Goal: Task Accomplishment & Management: Manage account settings

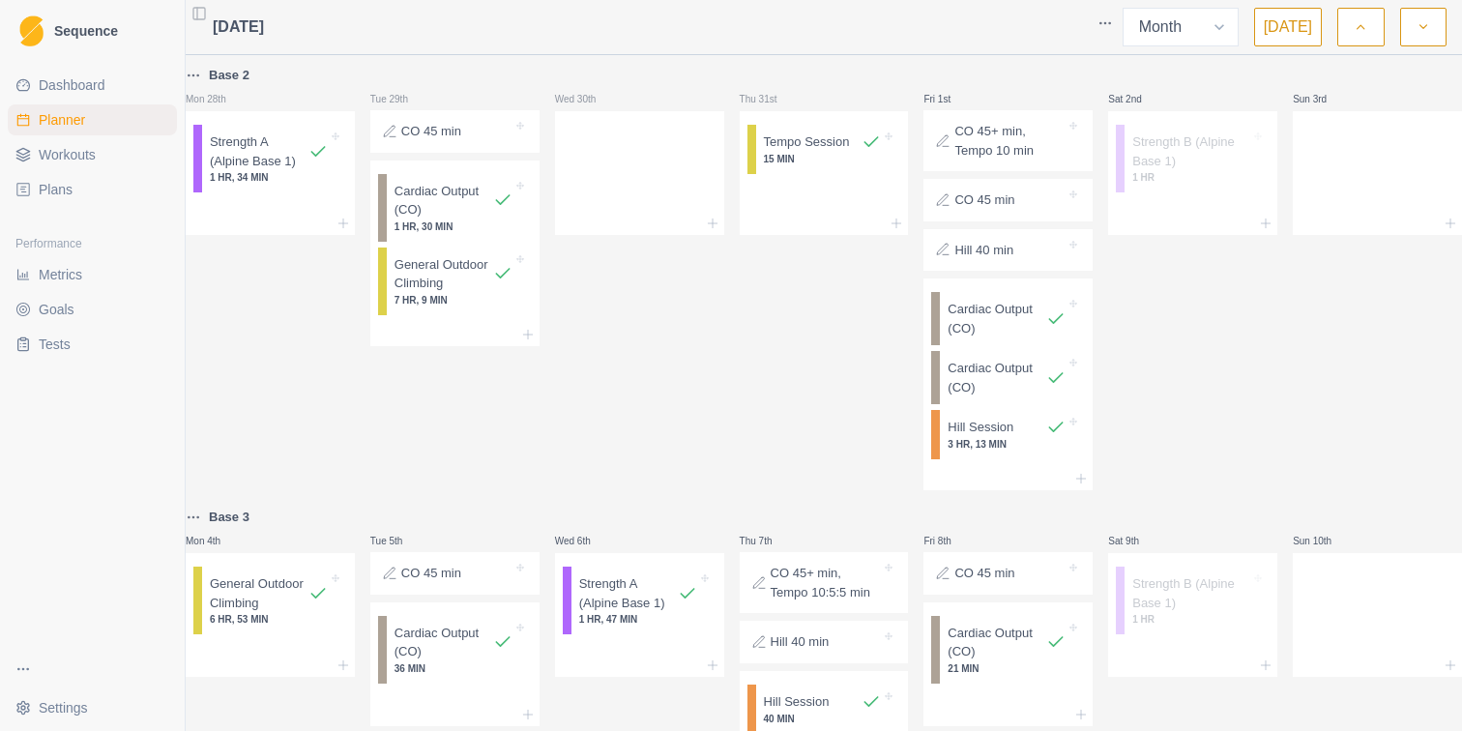
select select "month"
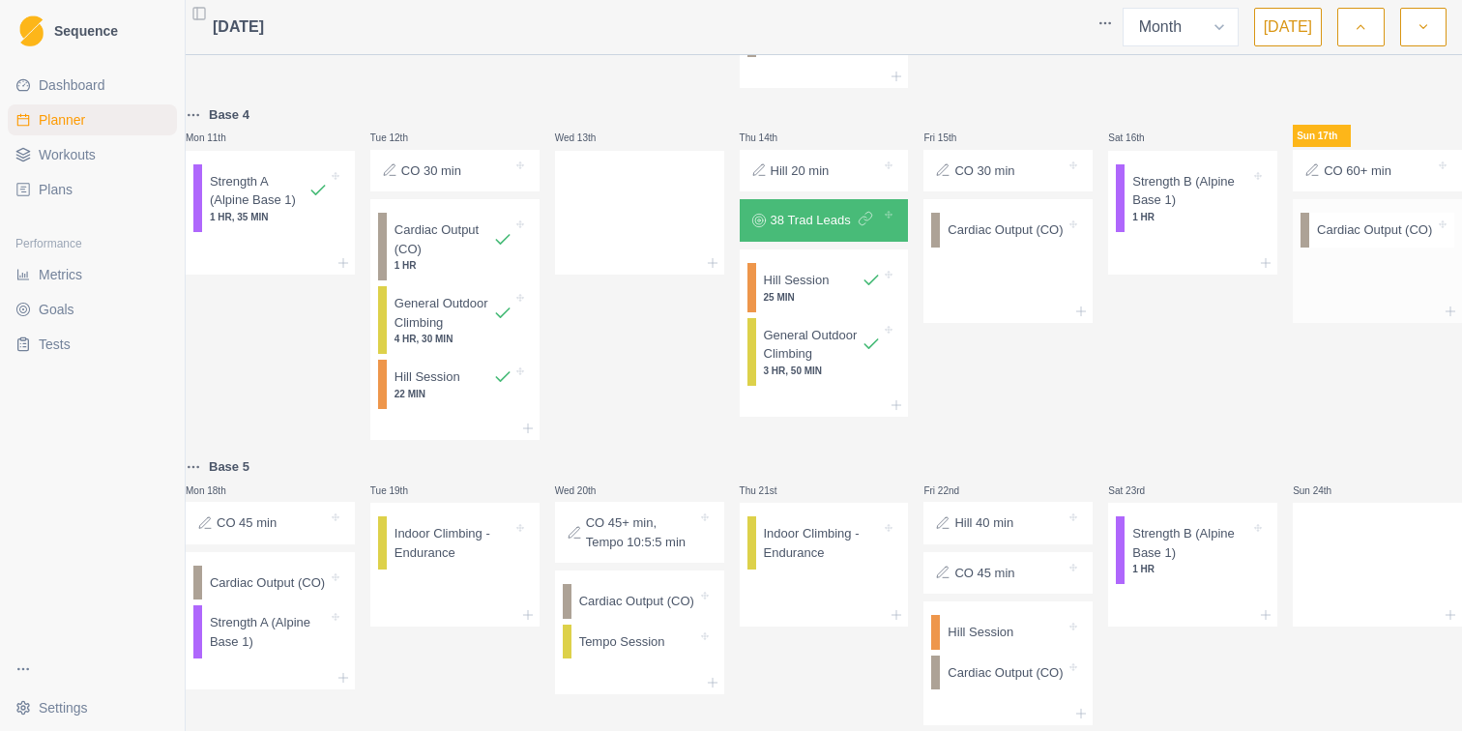
click at [1342, 323] on div at bounding box center [1377, 311] width 169 height 23
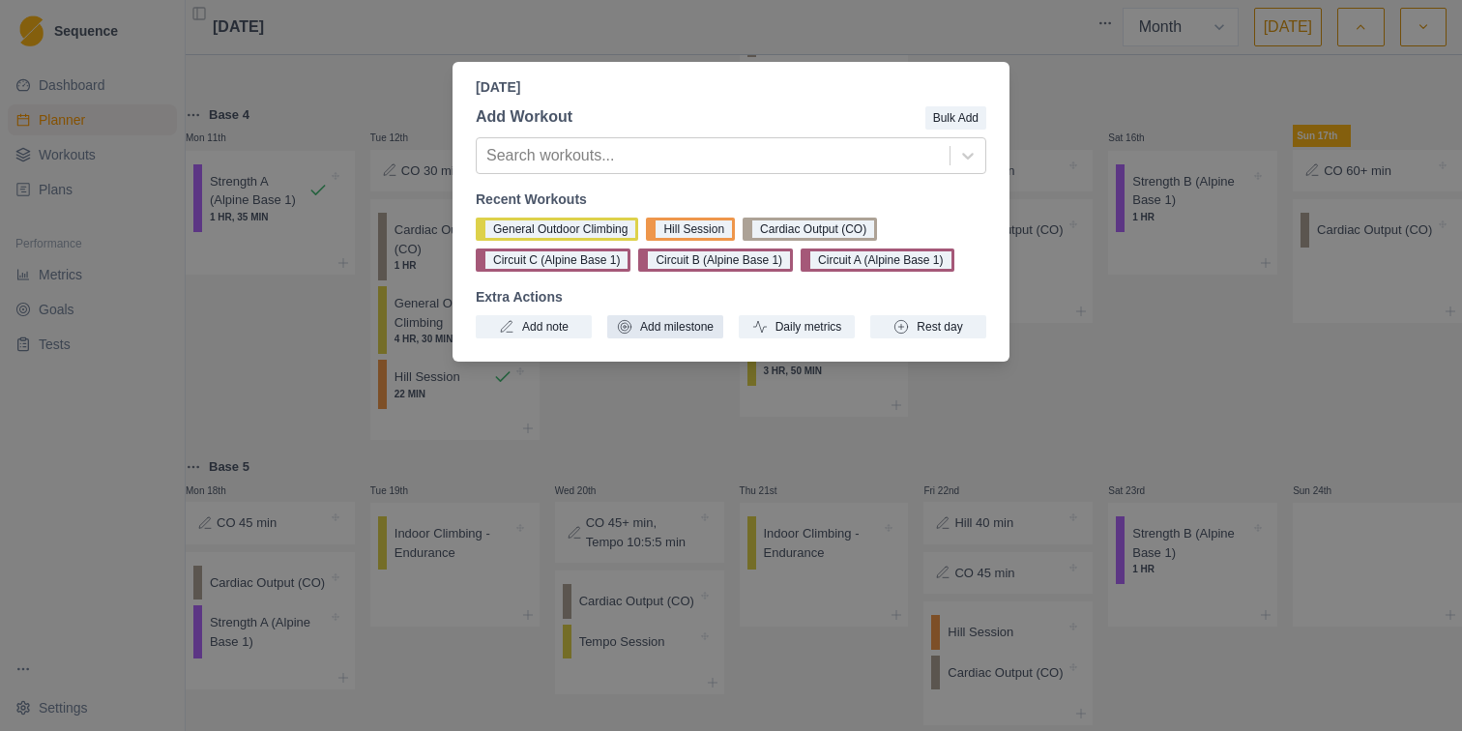
click at [668, 337] on button "Add milestone" at bounding box center [665, 326] width 116 height 23
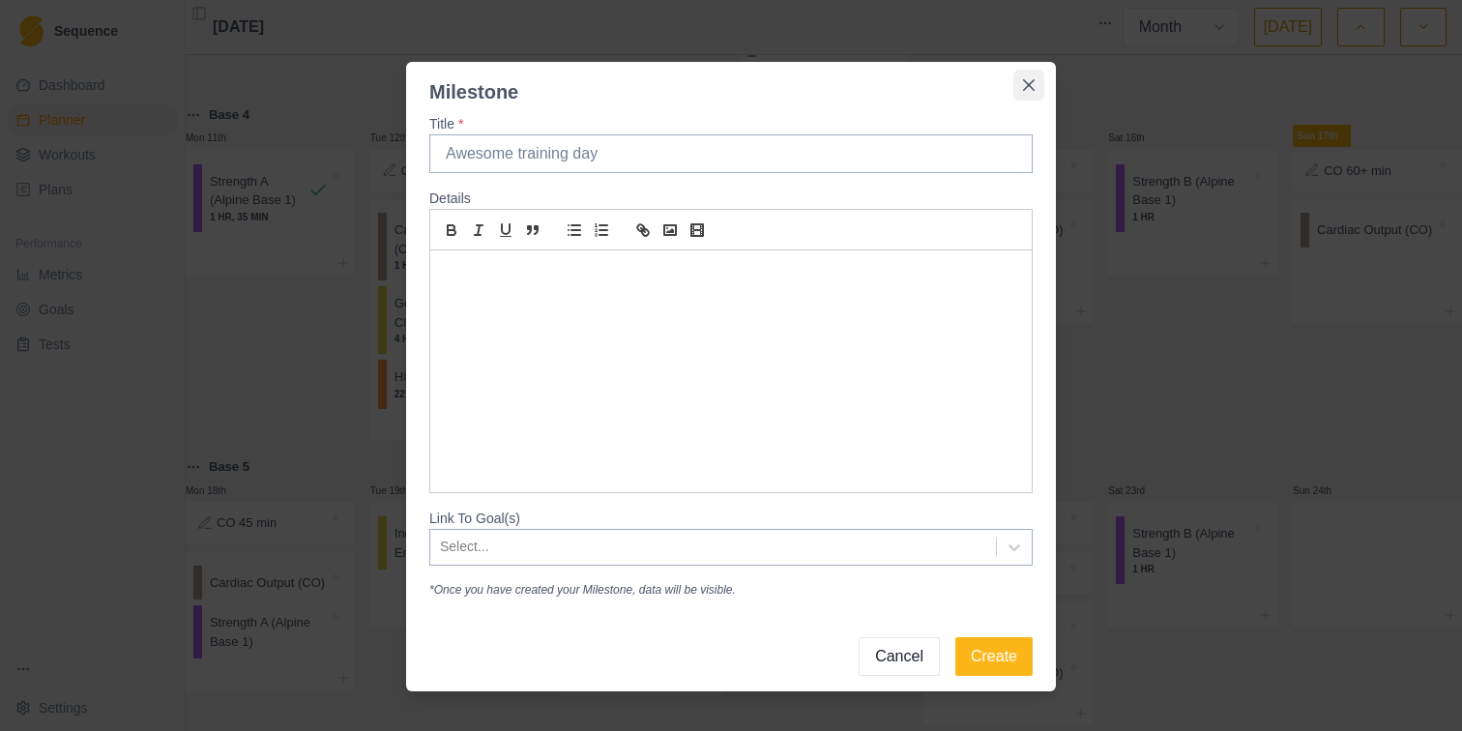
click at [1028, 87] on icon "Close" at bounding box center [1029, 85] width 12 height 12
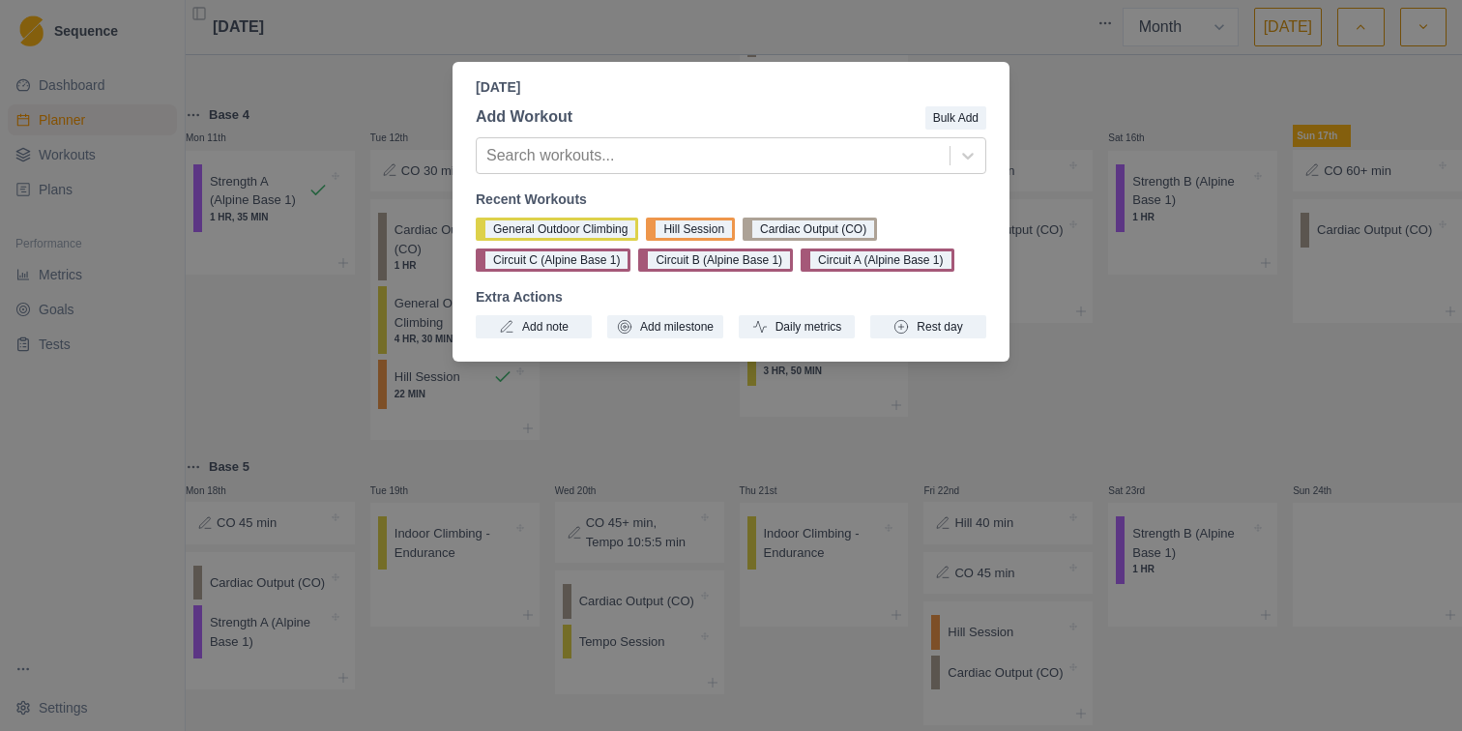
click at [1166, 435] on div "[DATE] Add Workout Bulk Add Search workouts... Recent Workouts General Outdoor …" at bounding box center [731, 365] width 1462 height 731
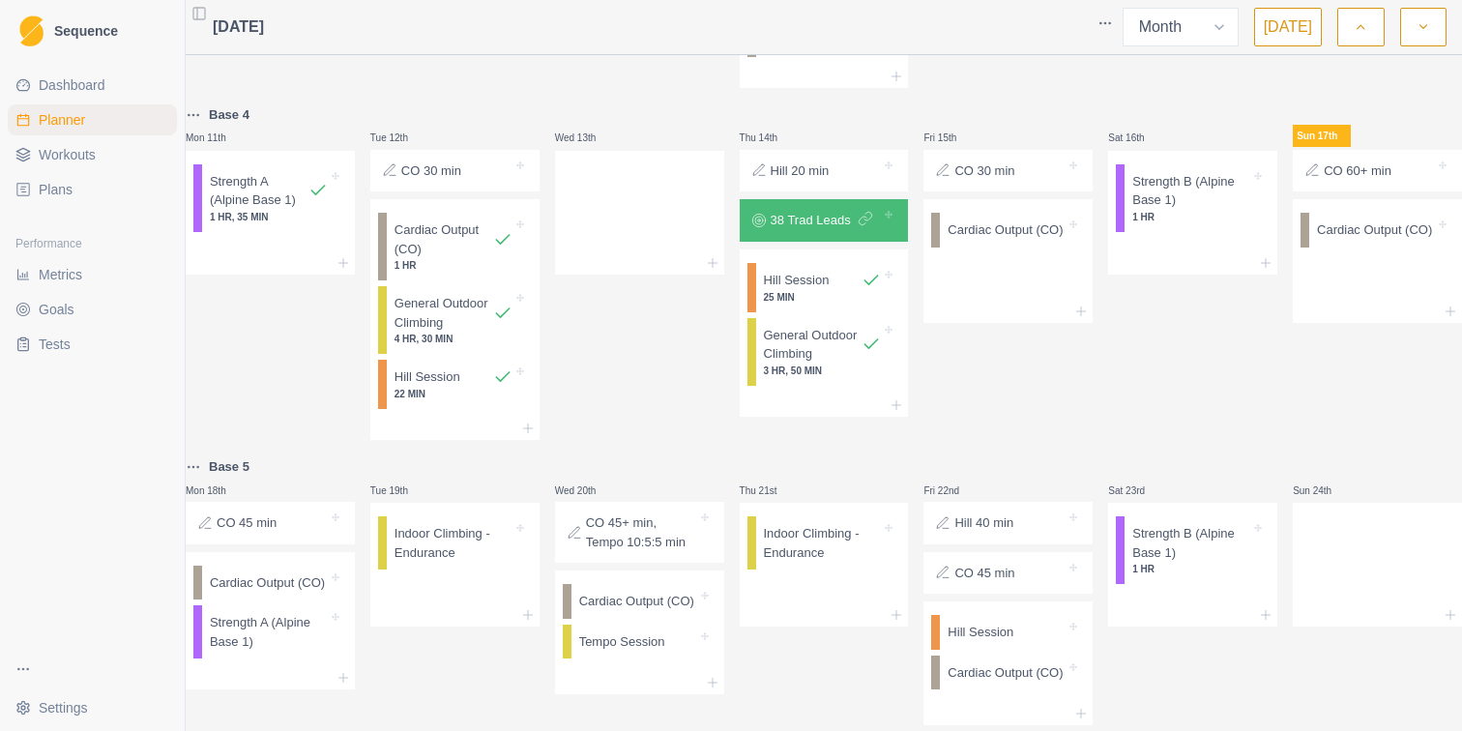
click at [58, 344] on span "Tests" at bounding box center [55, 344] width 32 height 19
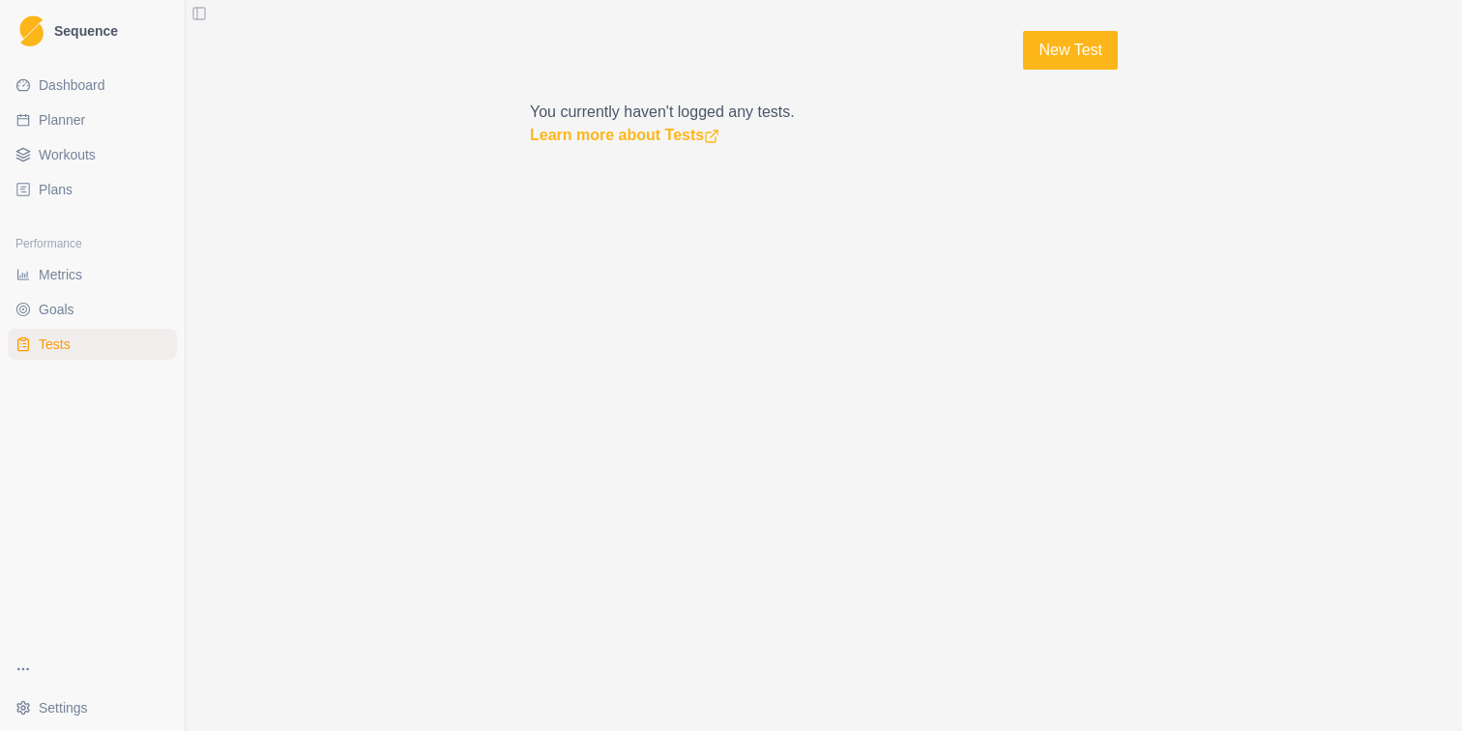
click at [58, 325] on ul "Metrics Goals Tests" at bounding box center [92, 309] width 169 height 101
click at [64, 311] on span "Goals" at bounding box center [57, 309] width 36 height 19
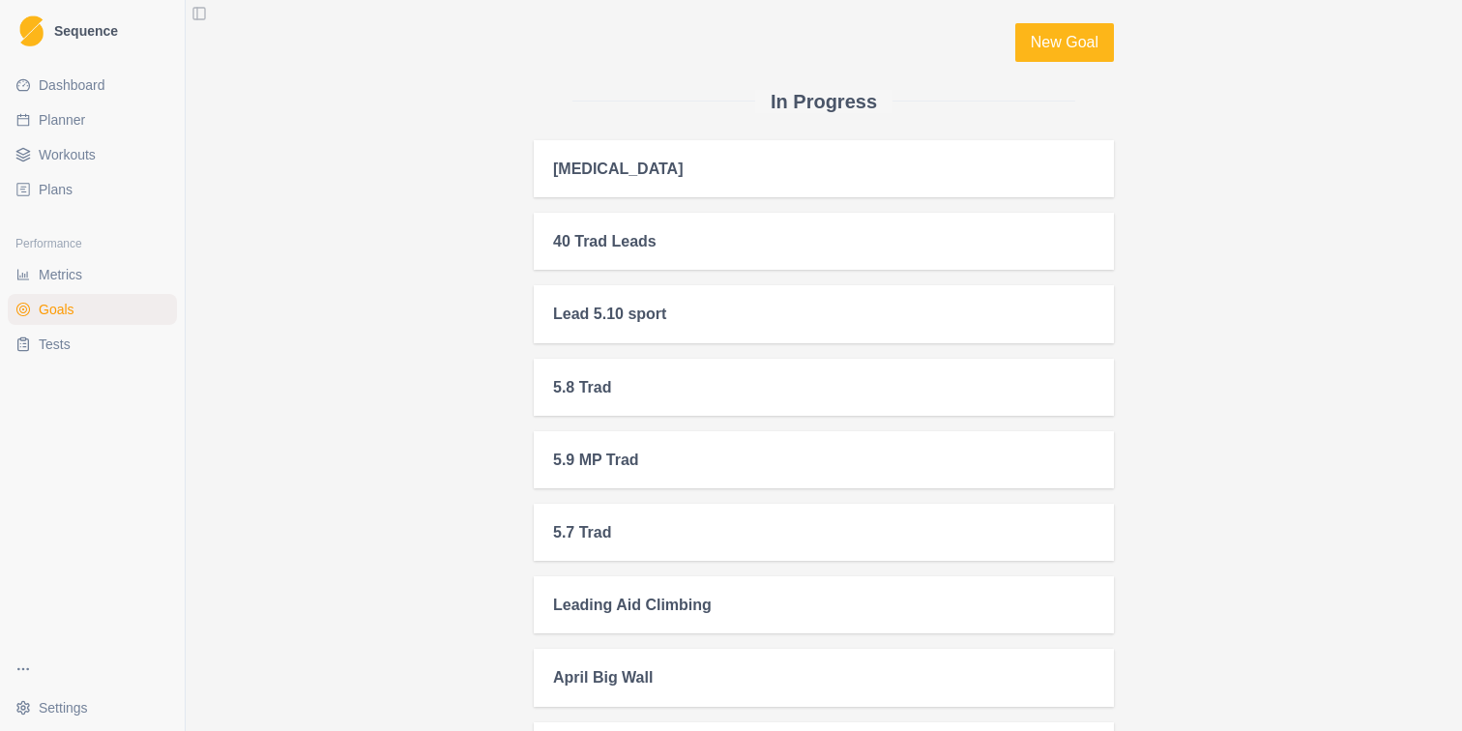
click at [628, 257] on div "40 Trad Leads" at bounding box center [824, 241] width 580 height 57
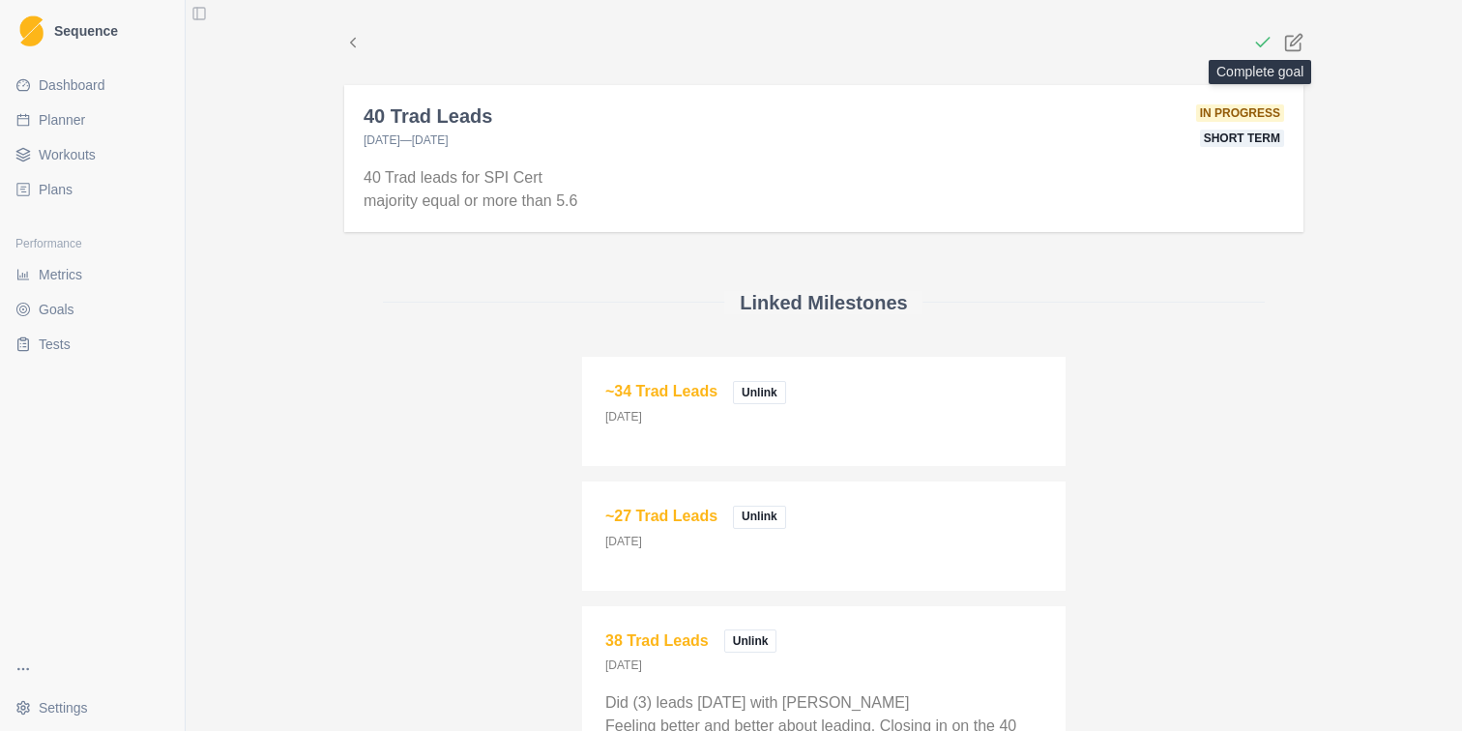
click at [1258, 45] on icon at bounding box center [1262, 42] width 19 height 19
click at [57, 82] on span "Dashboard" at bounding box center [72, 84] width 67 height 19
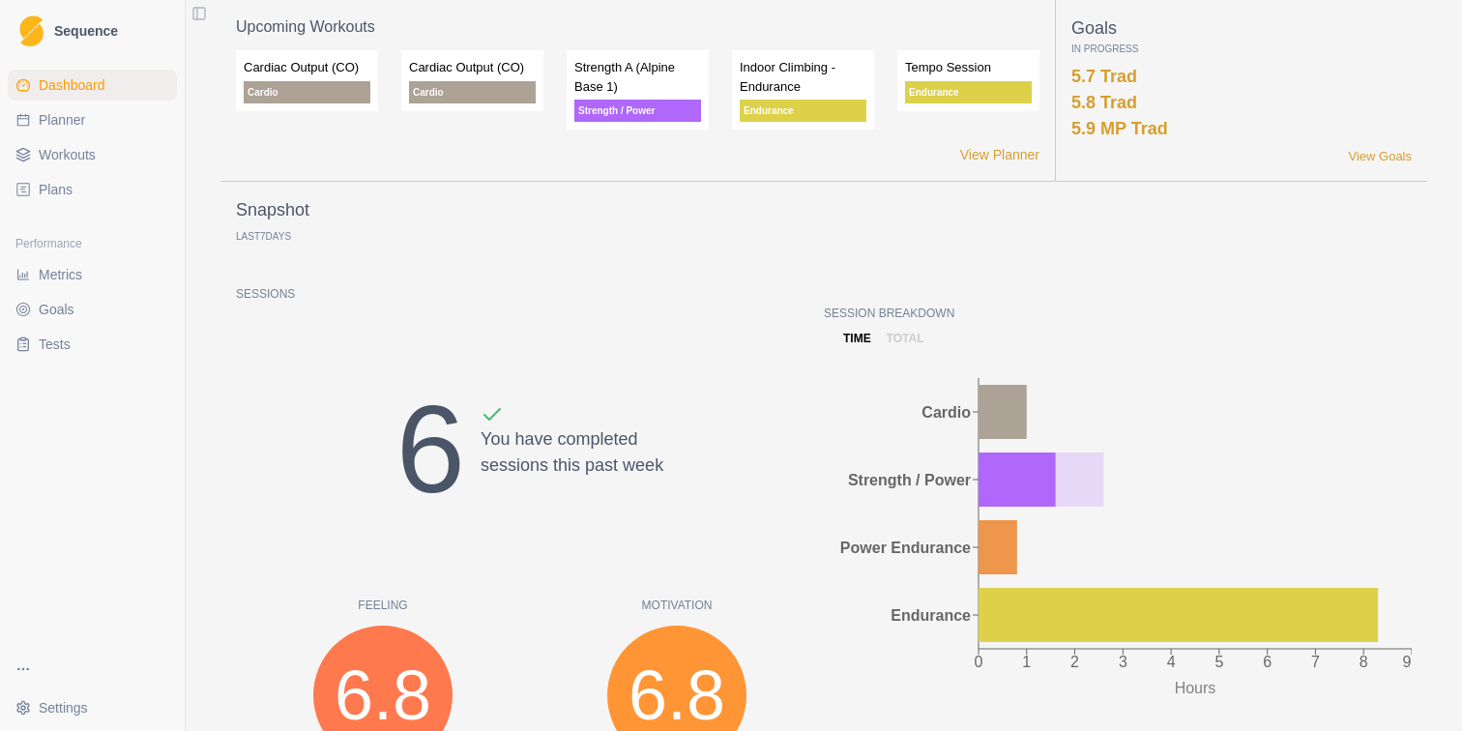
click at [34, 125] on link "Planner" at bounding box center [92, 119] width 169 height 31
select select "month"
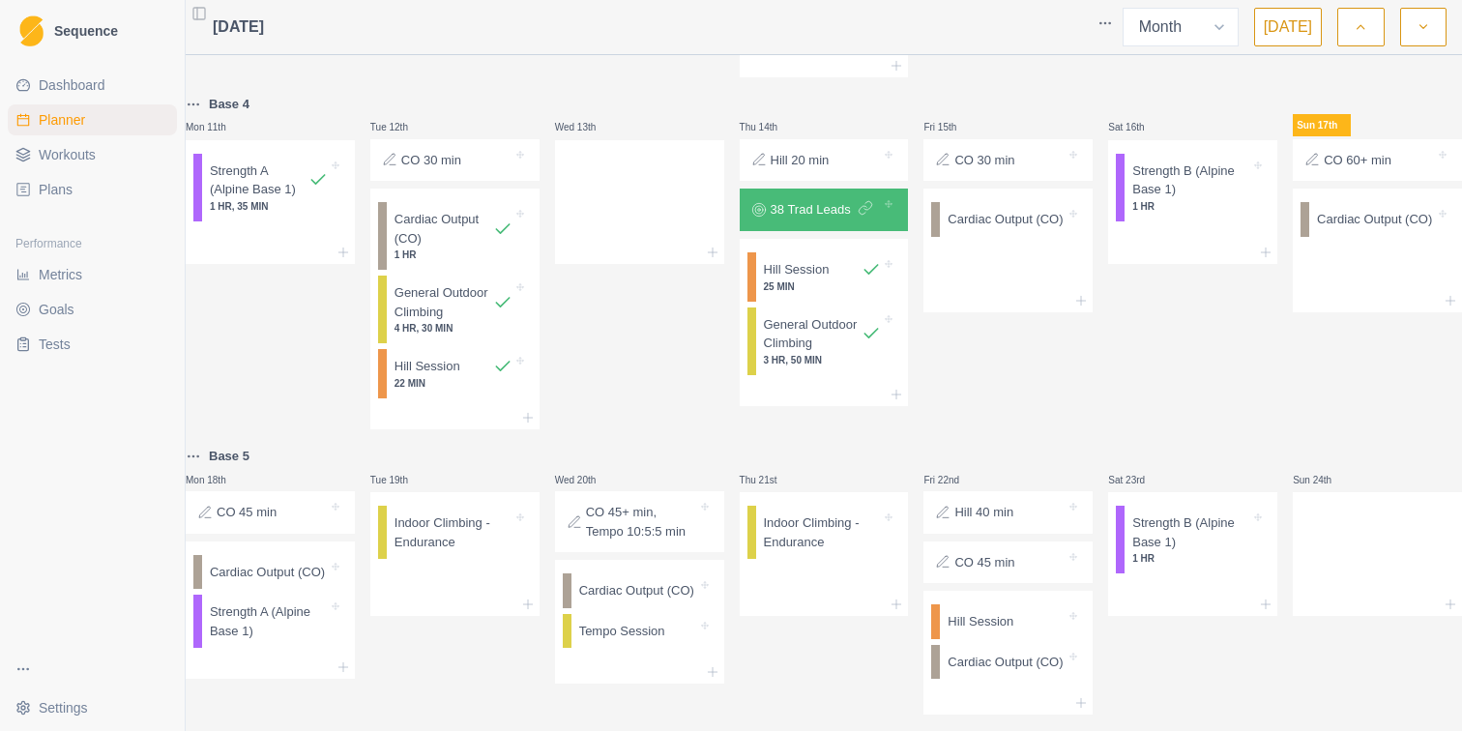
scroll to position [825, 0]
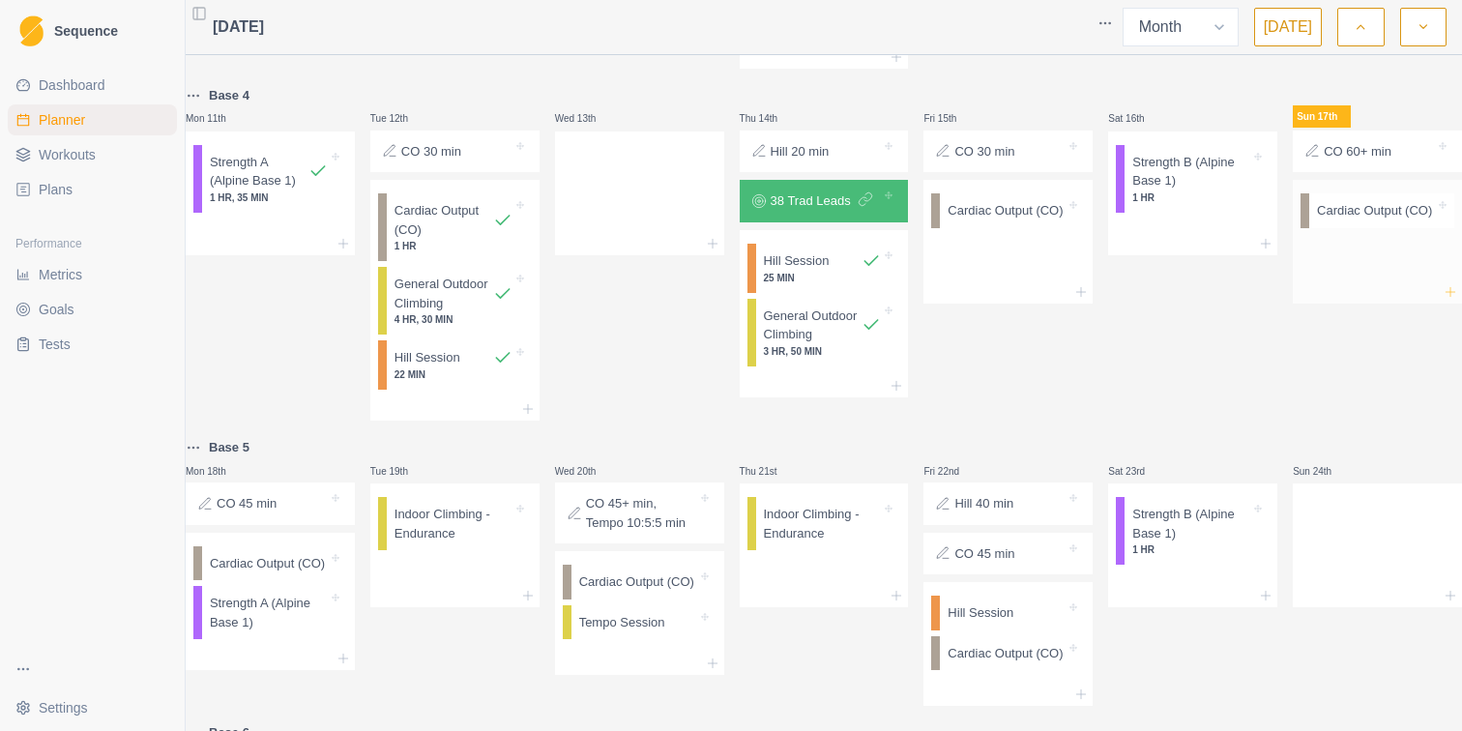
click at [1442, 300] on icon at bounding box center [1449, 291] width 15 height 15
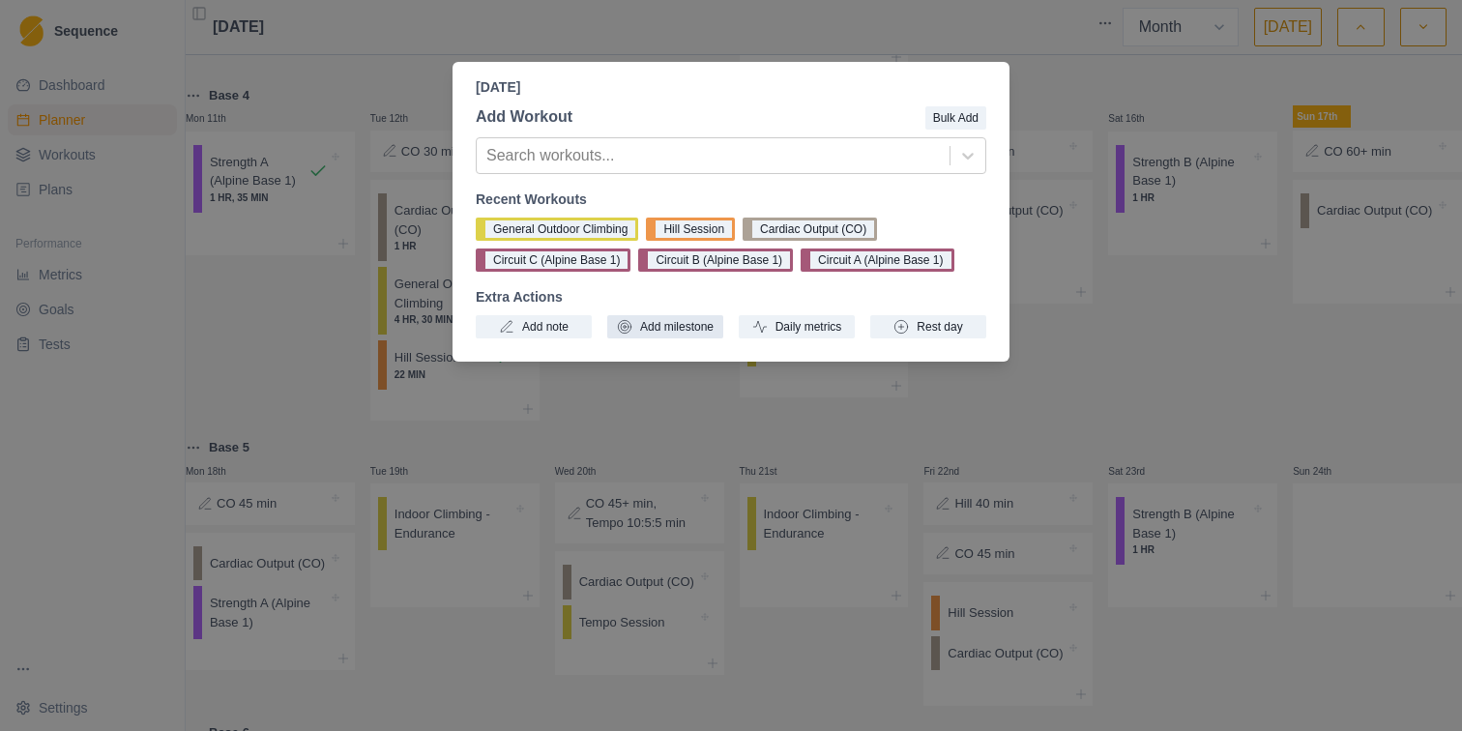
click at [674, 326] on button "Add milestone" at bounding box center [665, 326] width 116 height 23
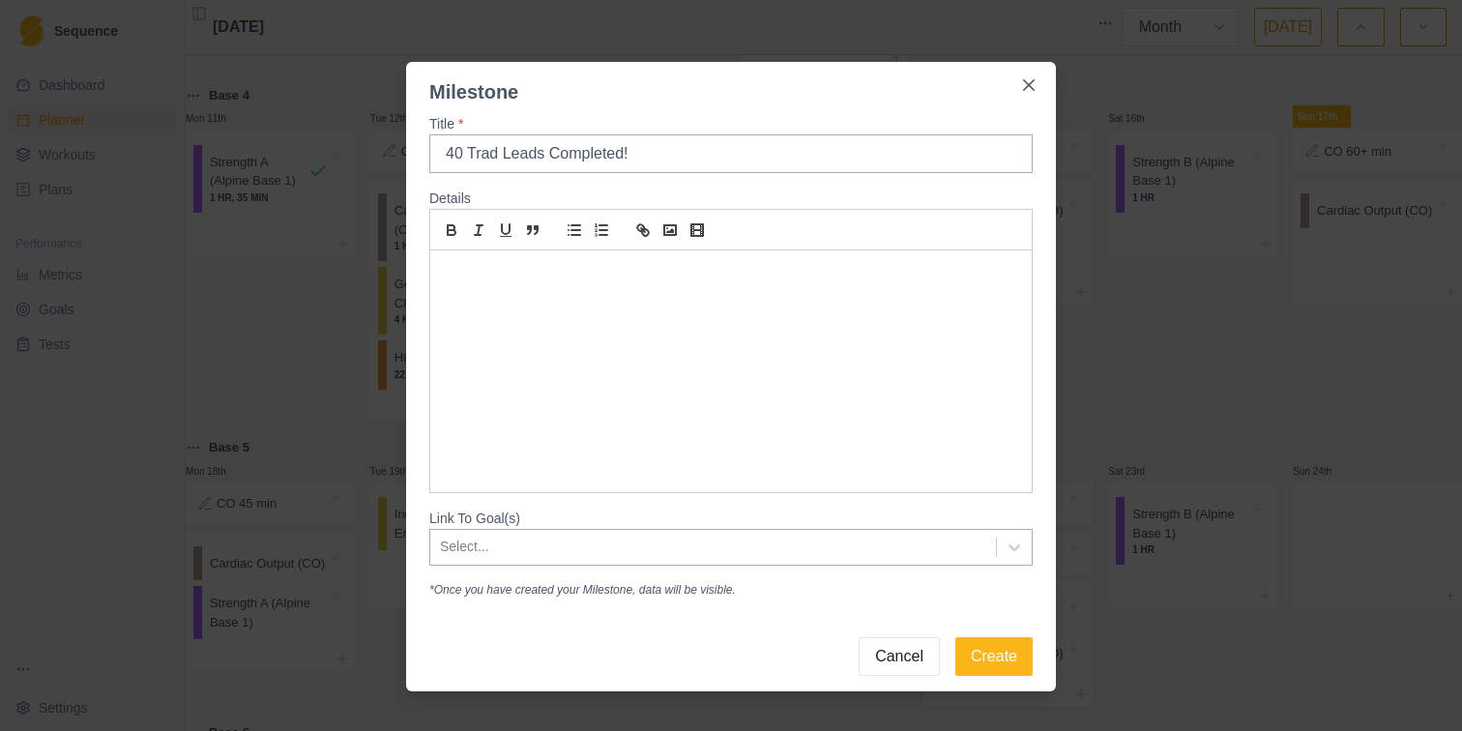
type input "40 Trad Leads Completed!"
click at [589, 329] on div at bounding box center [730, 371] width 601 height 242
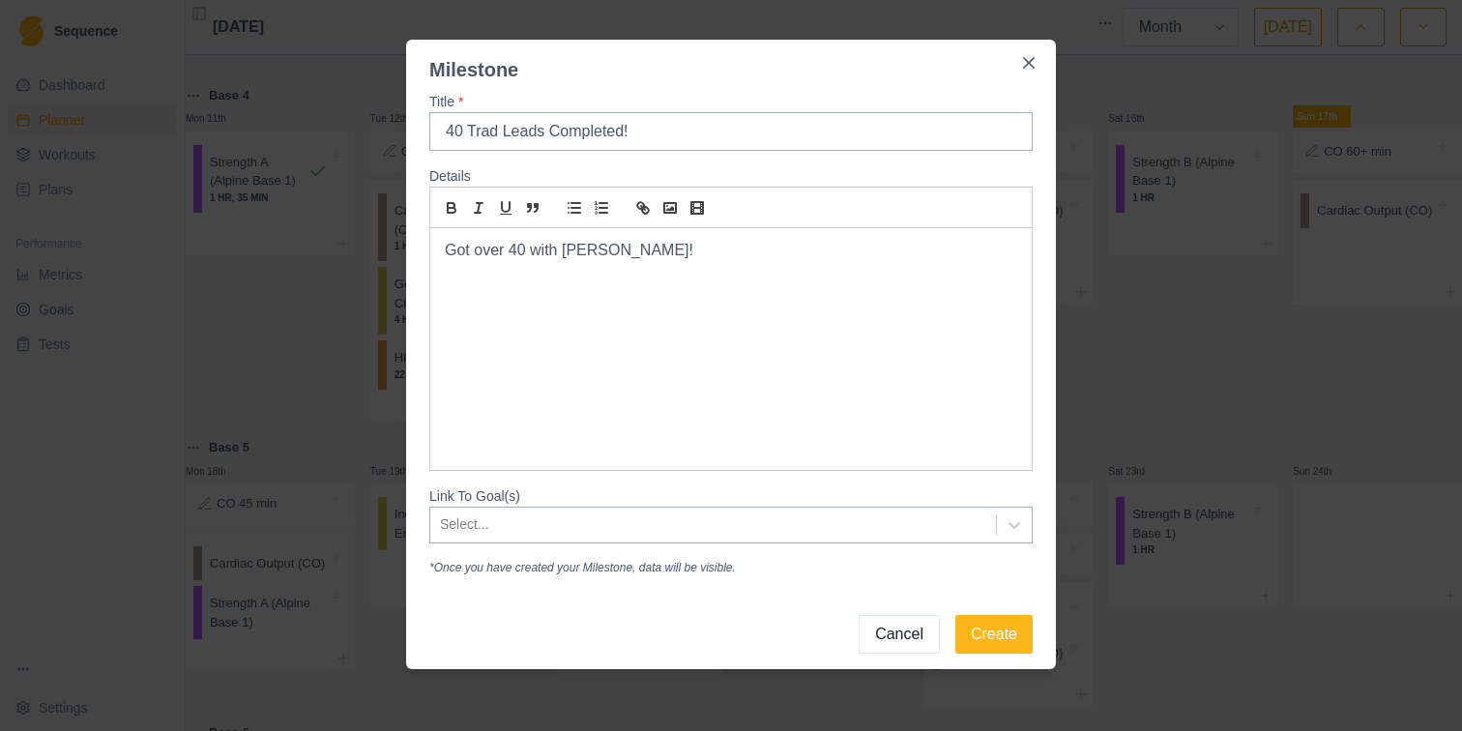
click at [573, 543] on div "Select..." at bounding box center [730, 525] width 603 height 37
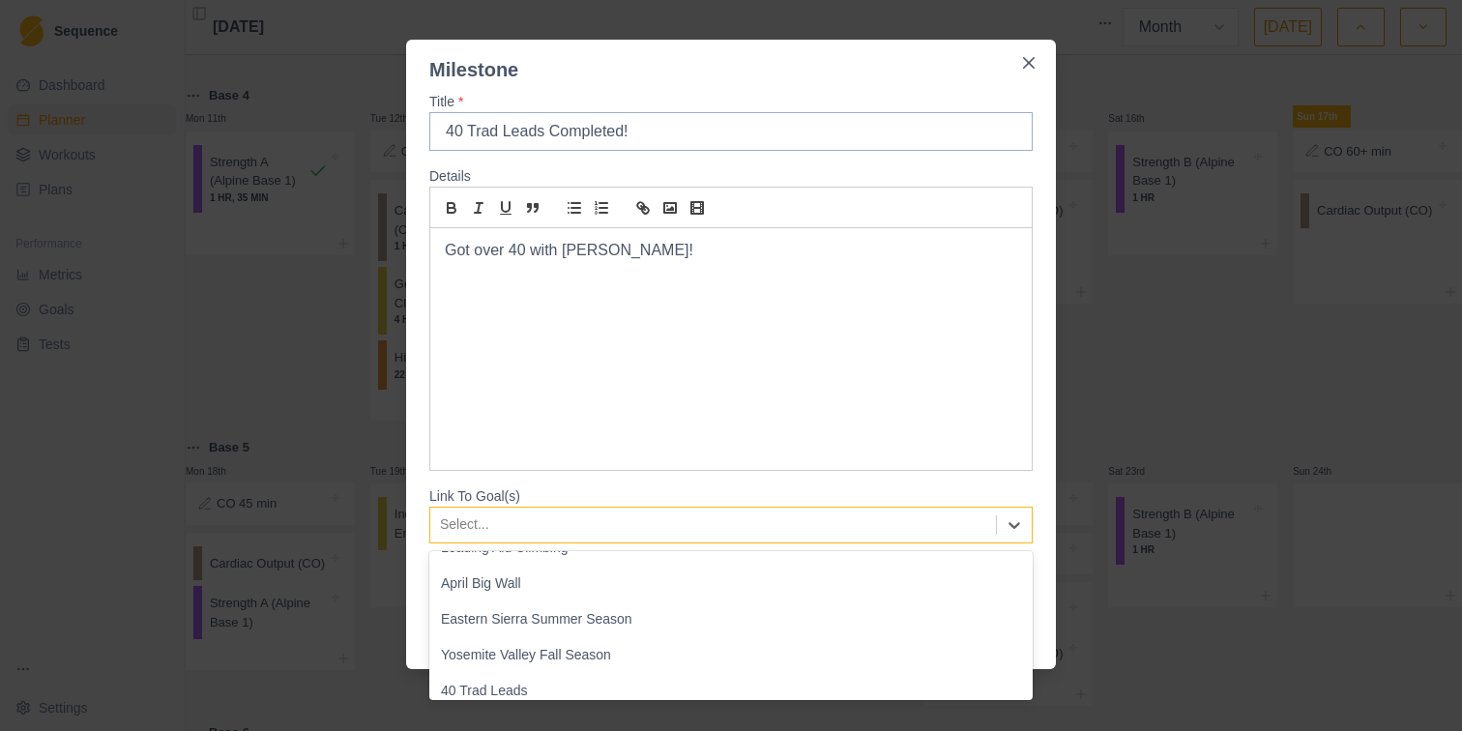
scroll to position [216, 0]
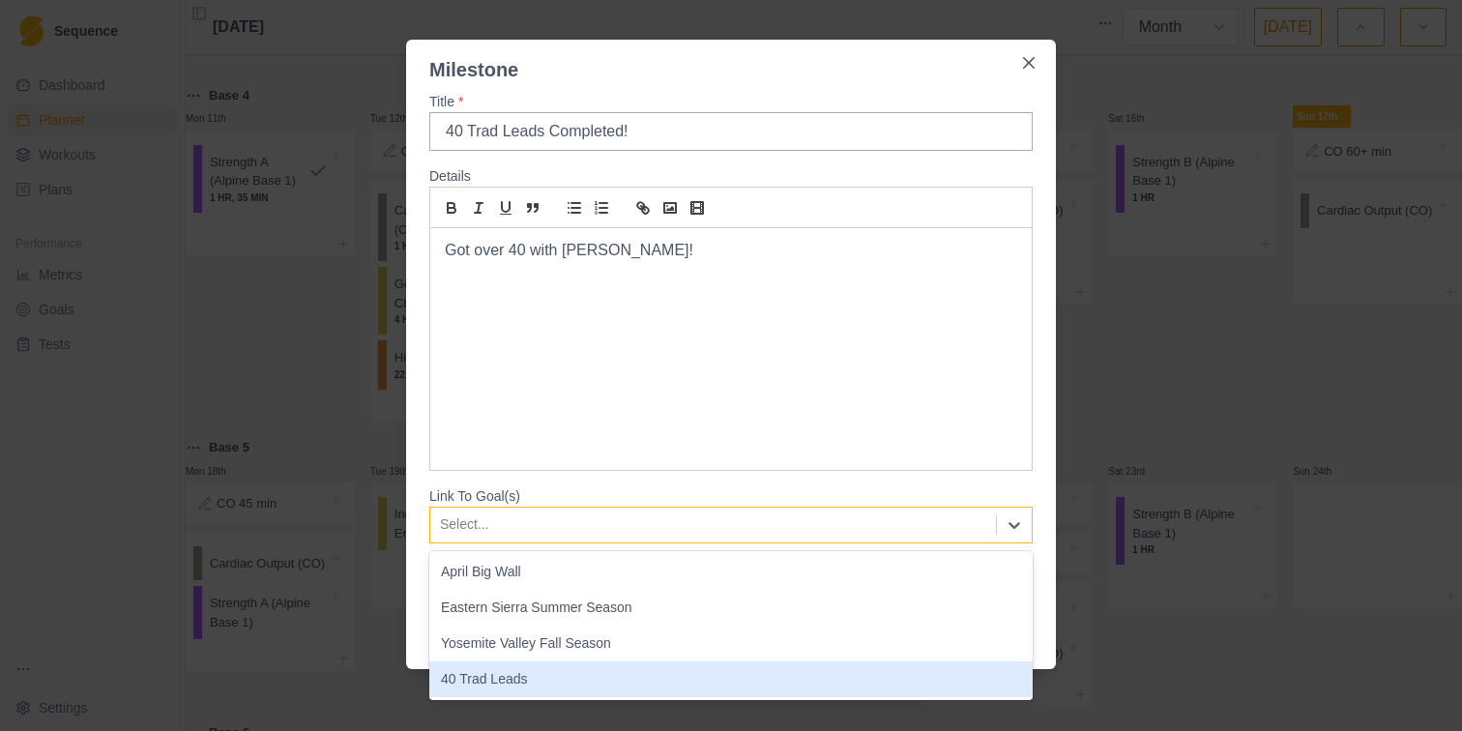
click at [510, 667] on div "40 Trad Leads" at bounding box center [730, 679] width 603 height 36
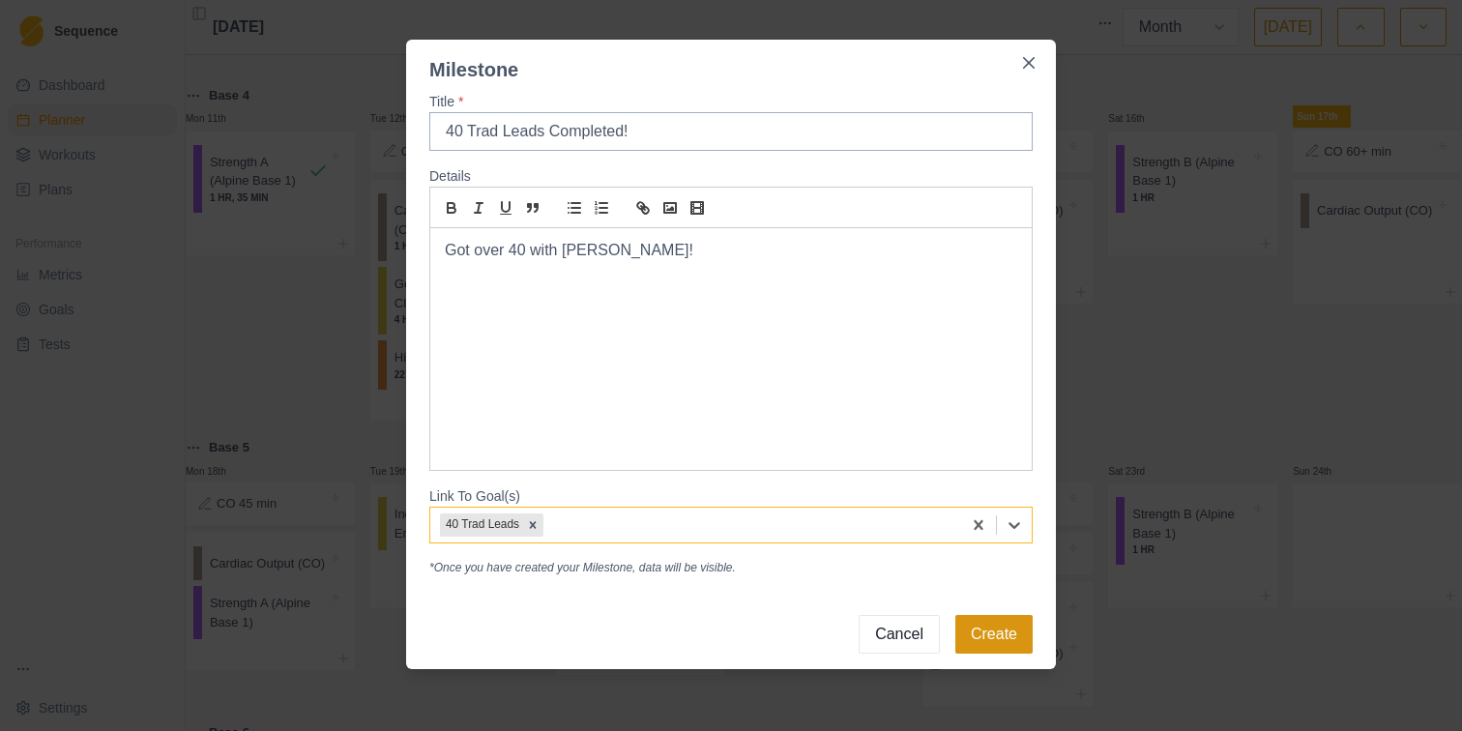
click at [999, 637] on button "Create" at bounding box center [993, 634] width 77 height 39
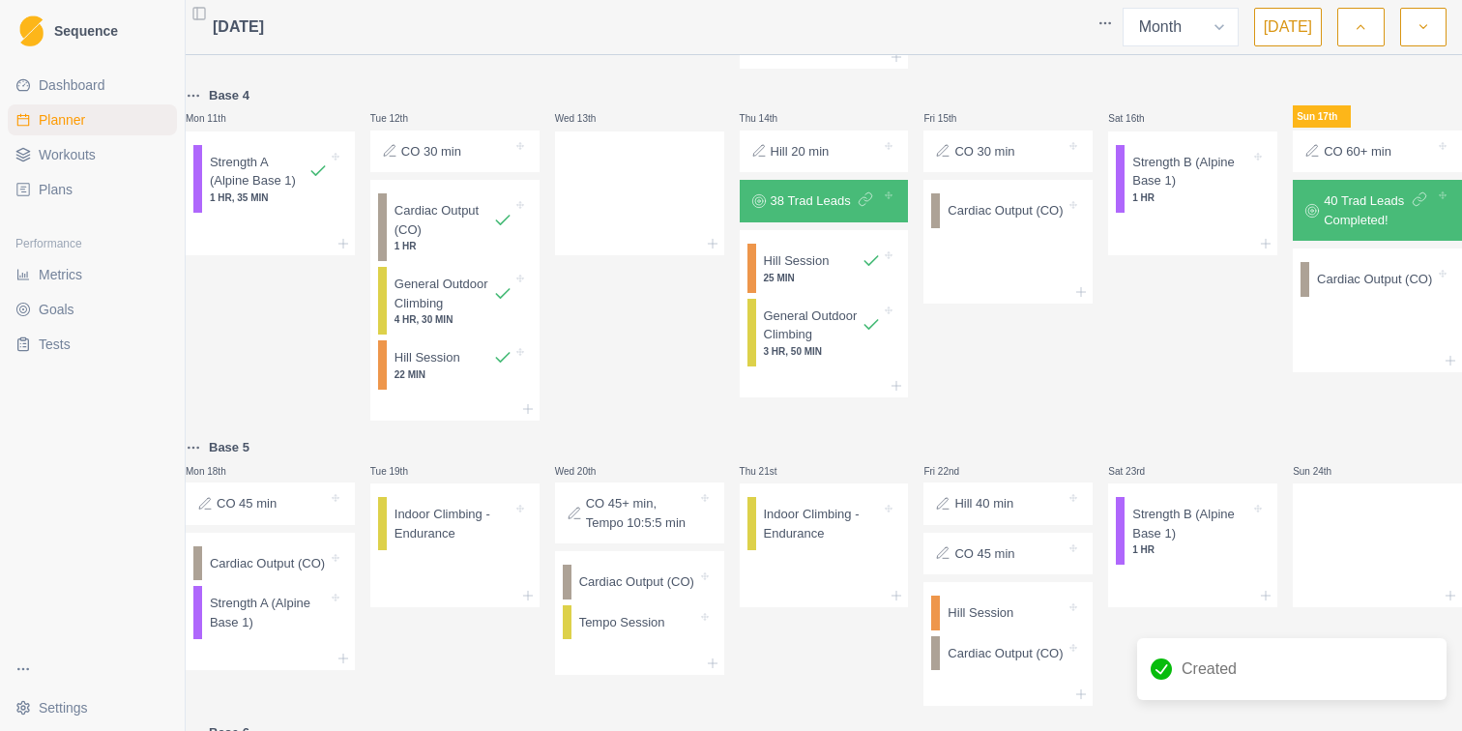
click at [1387, 229] on p "40 Trad Leads Completed!" at bounding box center [1366, 210] width 84 height 38
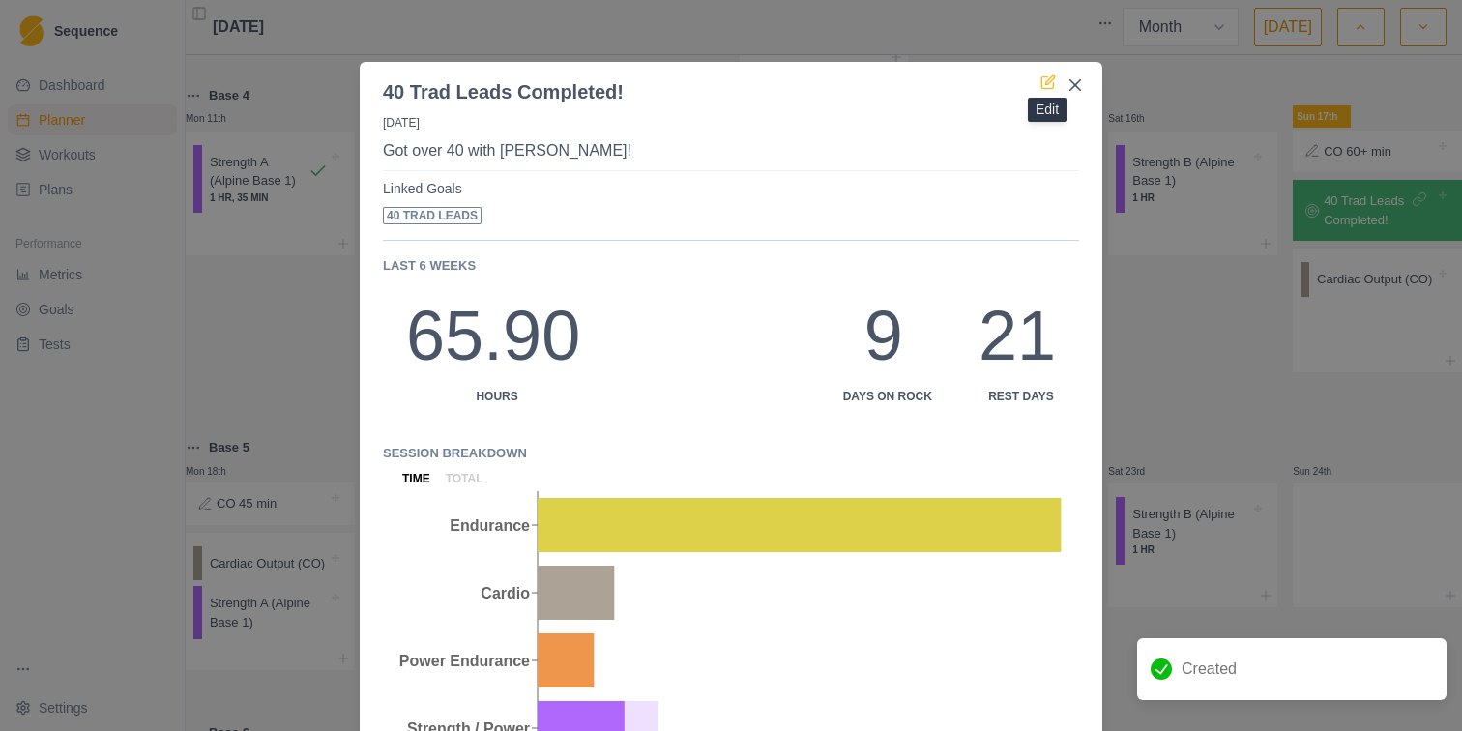
click at [1052, 83] on icon at bounding box center [1047, 81] width 15 height 15
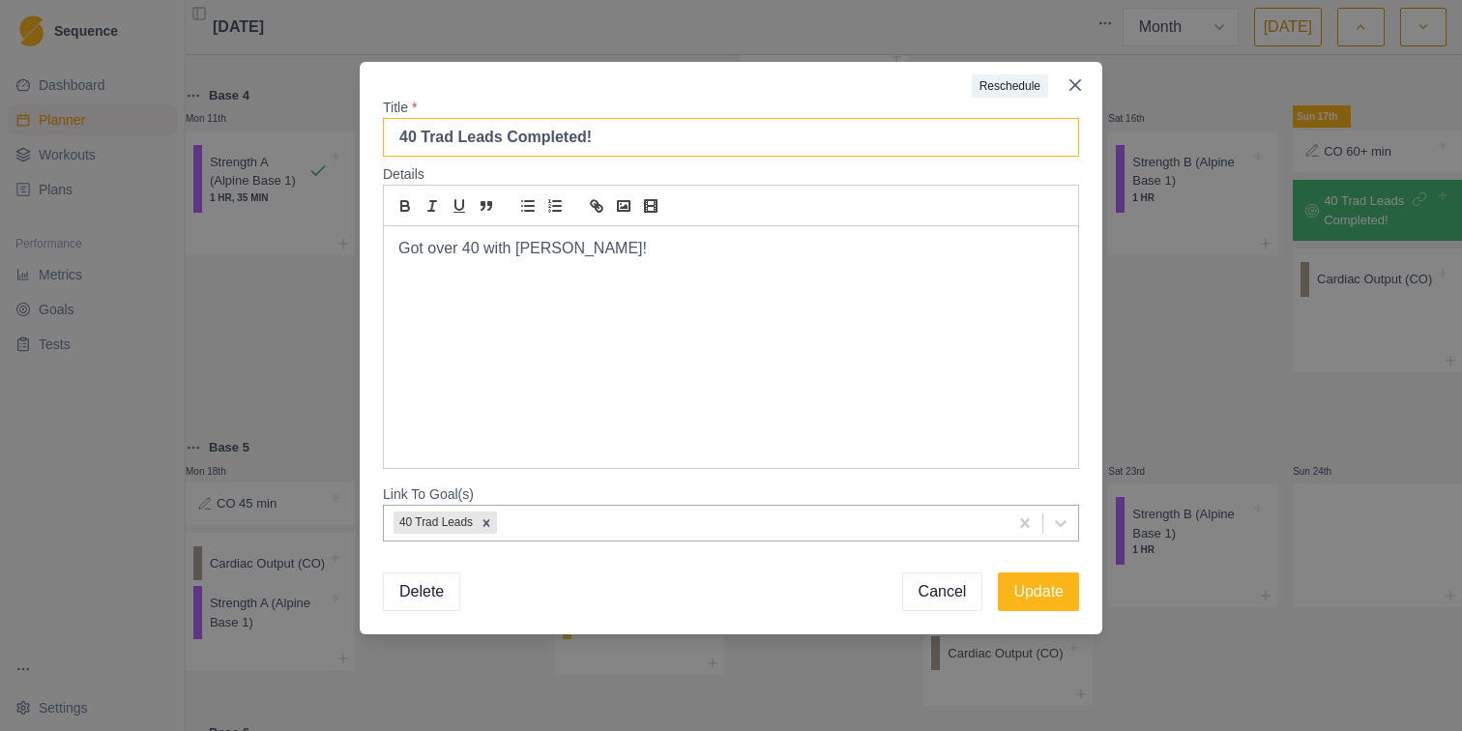
click at [789, 142] on input "40 Trad Leads Completed!" at bounding box center [731, 137] width 696 height 39
type input "40 Trad Leads Completed"
click at [1040, 602] on button "Update" at bounding box center [1038, 591] width 81 height 39
